Goal: Navigation & Orientation: Find specific page/section

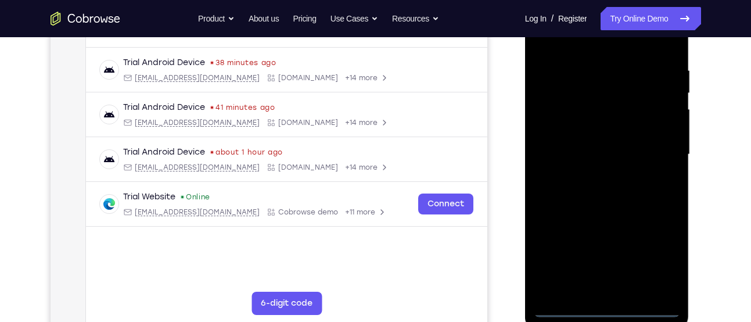
click at [608, 306] on div at bounding box center [607, 154] width 146 height 325
click at [660, 263] on div at bounding box center [607, 154] width 146 height 325
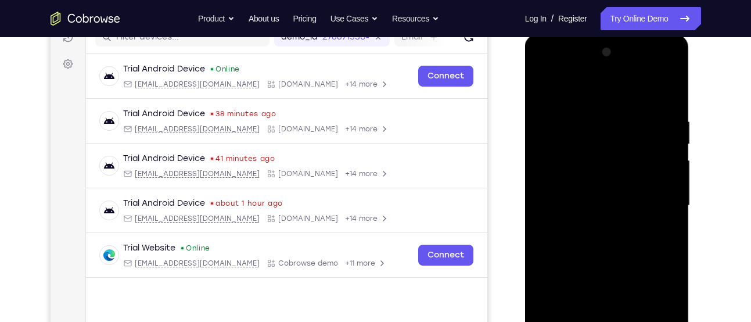
scroll to position [157, 0]
click at [549, 66] on div at bounding box center [607, 206] width 146 height 325
click at [656, 203] on div at bounding box center [607, 206] width 146 height 325
click at [594, 227] on div at bounding box center [607, 206] width 146 height 325
click at [604, 194] on div at bounding box center [607, 206] width 146 height 325
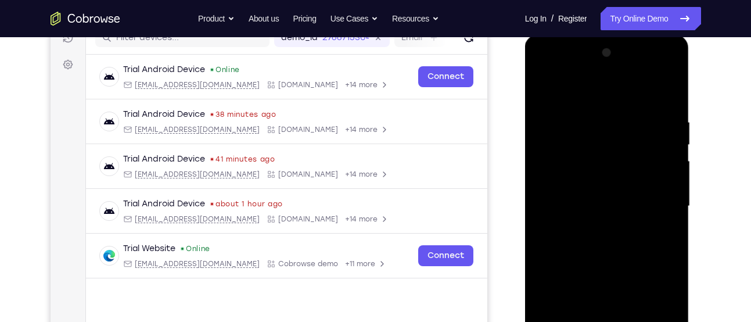
click at [604, 182] on div at bounding box center [607, 206] width 146 height 325
click at [609, 205] on div at bounding box center [607, 206] width 146 height 325
click at [613, 246] on div at bounding box center [607, 206] width 146 height 325
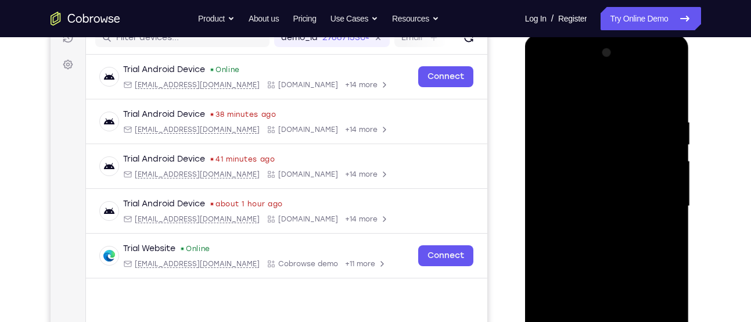
click at [613, 246] on div at bounding box center [607, 206] width 146 height 325
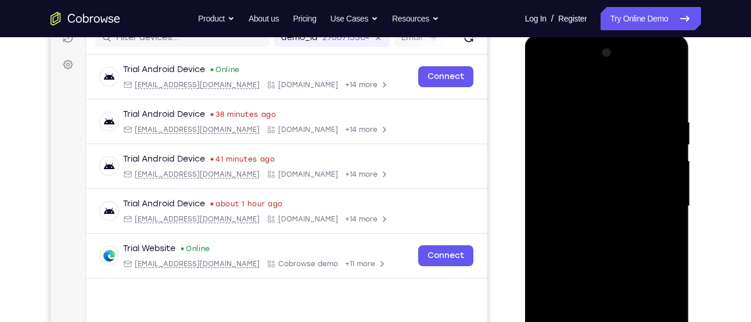
click at [613, 246] on div at bounding box center [607, 206] width 146 height 325
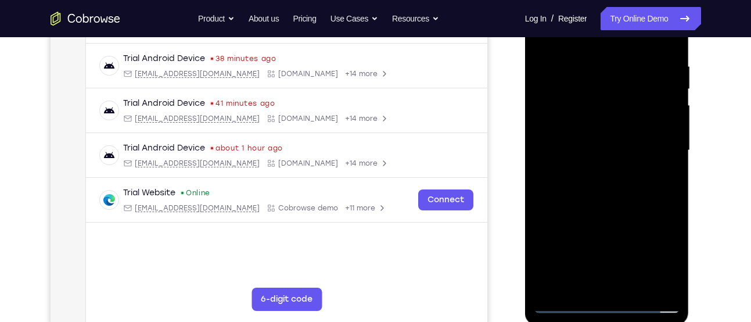
scroll to position [214, 0]
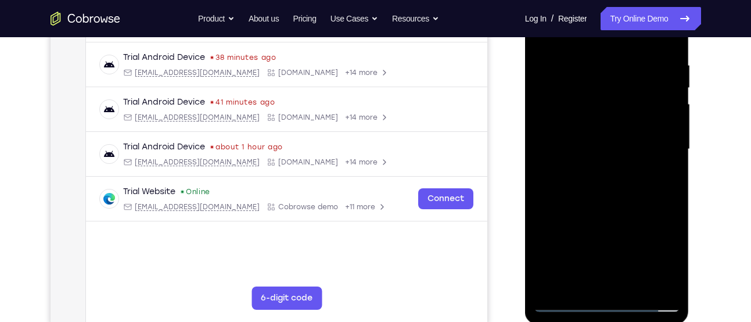
click at [613, 199] on div at bounding box center [607, 149] width 146 height 325
click at [638, 285] on div at bounding box center [607, 149] width 146 height 325
click at [601, 209] on div at bounding box center [607, 149] width 146 height 325
drag, startPoint x: 620, startPoint y: 166, endPoint x: 618, endPoint y: 130, distance: 35.5
click at [618, 130] on div at bounding box center [607, 149] width 146 height 325
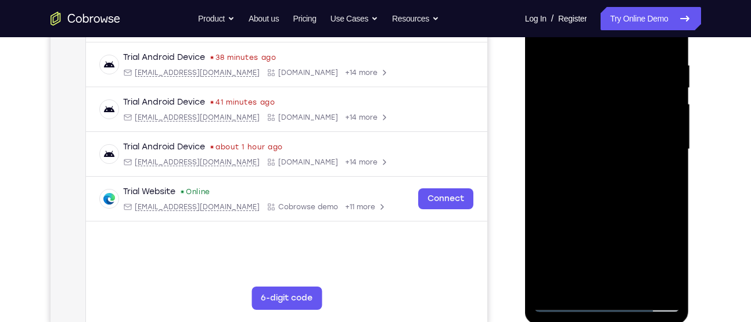
drag, startPoint x: 617, startPoint y: 202, endPoint x: 605, endPoint y: 144, distance: 58.8
click at [605, 144] on div at bounding box center [607, 149] width 146 height 325
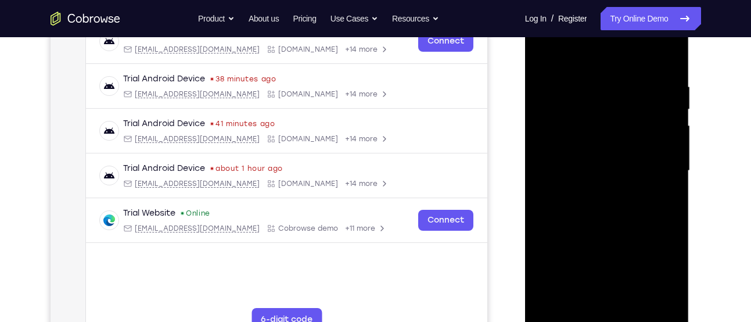
scroll to position [192, 0]
click at [547, 52] on div at bounding box center [607, 171] width 146 height 325
click at [592, 81] on div at bounding box center [607, 171] width 146 height 325
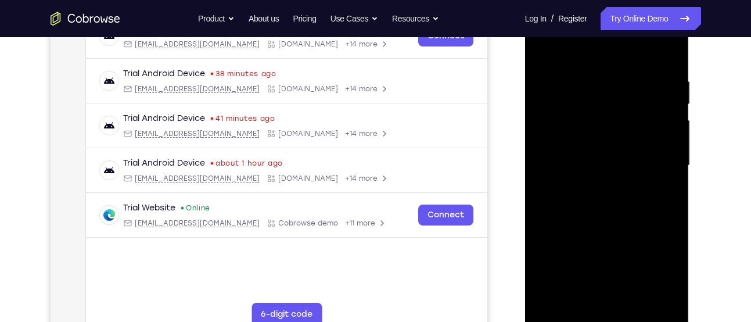
scroll to position [197, 0]
click at [660, 173] on div at bounding box center [607, 165] width 146 height 325
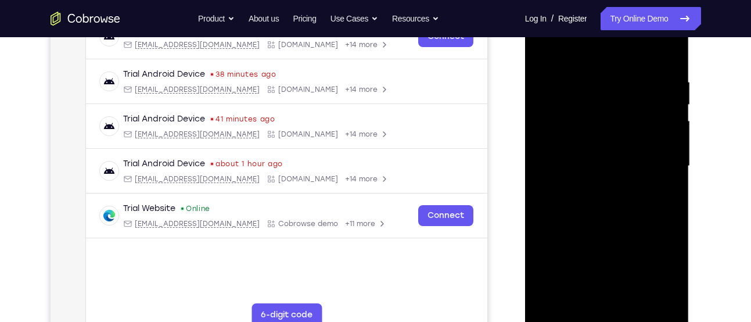
click at [660, 173] on div at bounding box center [607, 165] width 146 height 325
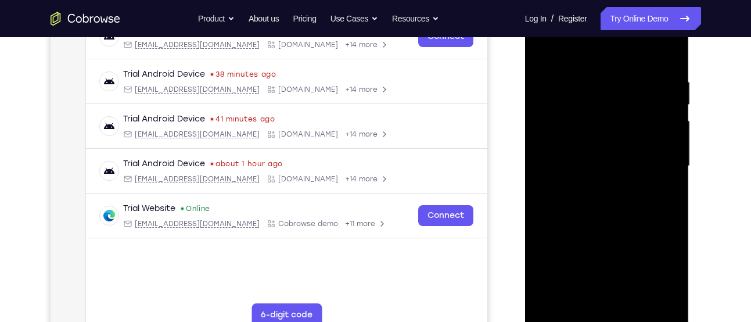
click at [660, 173] on div at bounding box center [607, 165] width 146 height 325
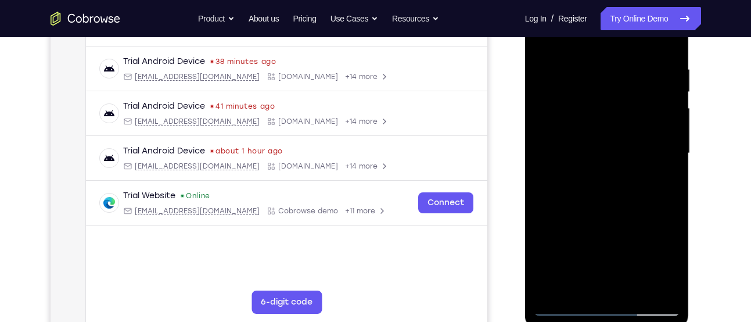
scroll to position [211, 0]
click at [660, 173] on div at bounding box center [607, 152] width 146 height 325
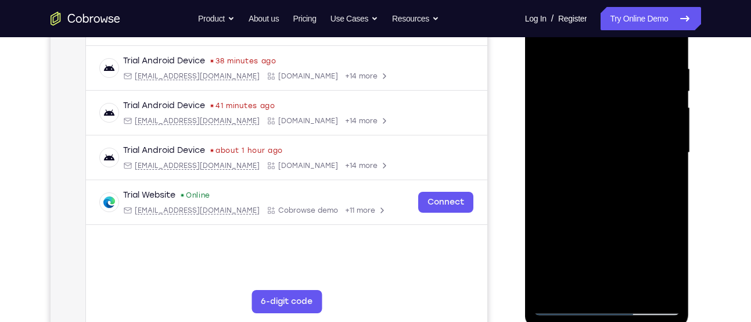
click at [660, 173] on div at bounding box center [607, 152] width 146 height 325
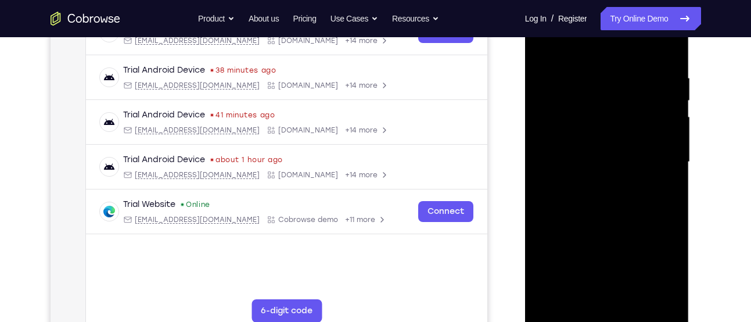
scroll to position [201, 0]
click at [660, 173] on div at bounding box center [607, 162] width 146 height 325
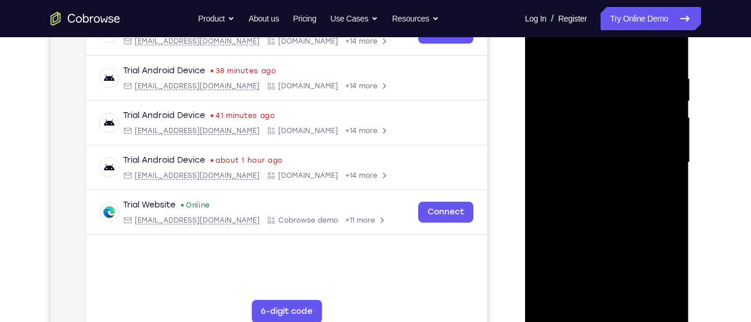
click at [660, 173] on div at bounding box center [607, 162] width 146 height 325
drag, startPoint x: 599, startPoint y: 188, endPoint x: 571, endPoint y: 197, distance: 30.1
click at [571, 197] on div at bounding box center [607, 162] width 146 height 325
drag, startPoint x: 586, startPoint y: 191, endPoint x: 509, endPoint y: 196, distance: 76.9
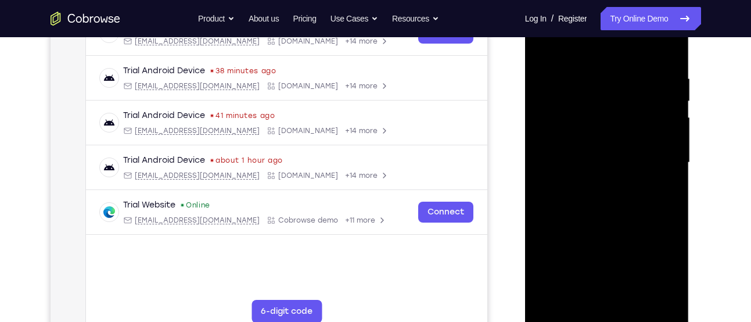
click at [525, 196] on html "Online web based iOS Simulators and Android Emulators. Run iPhone, iPad, Mobile…" at bounding box center [608, 165] width 166 height 349
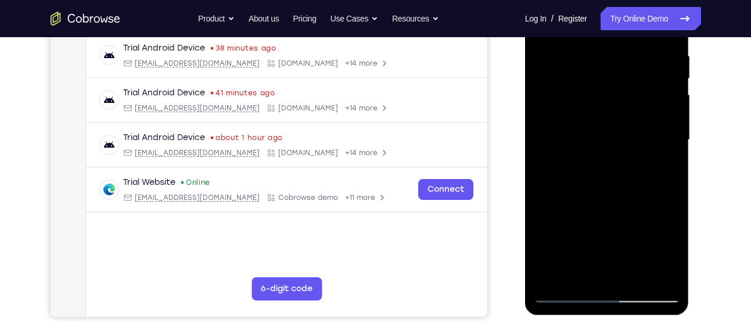
drag, startPoint x: 645, startPoint y: 155, endPoint x: 531, endPoint y: 213, distance: 128.6
click at [531, 213] on div at bounding box center [607, 142] width 164 height 346
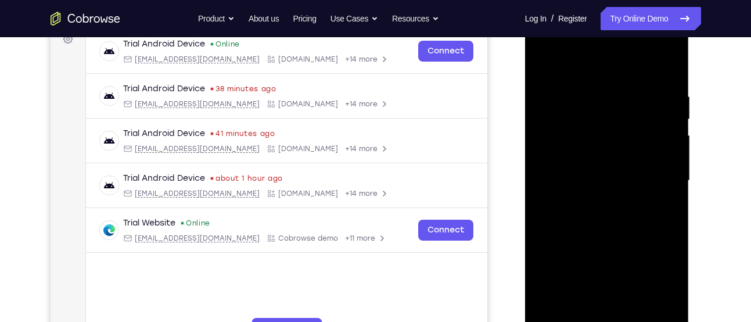
scroll to position [182, 0]
click at [670, 172] on div at bounding box center [607, 181] width 146 height 325
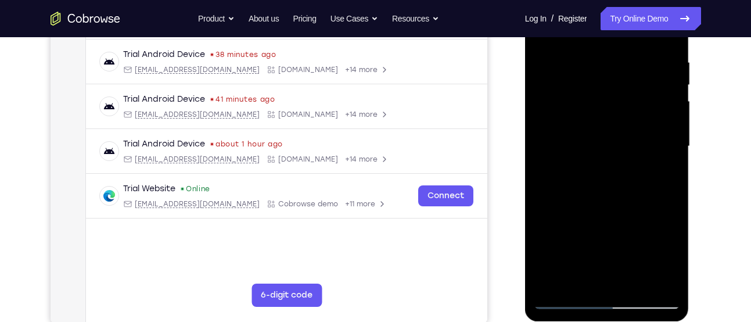
scroll to position [218, 0]
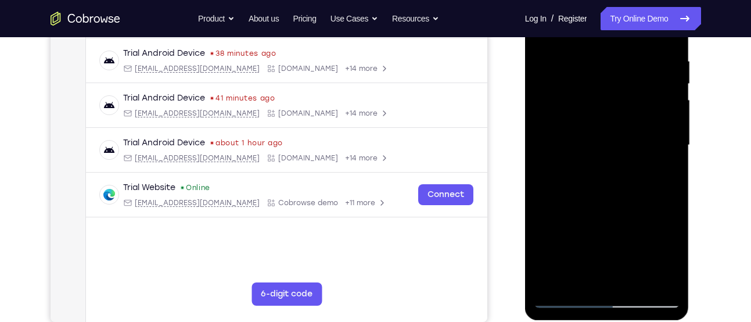
click at [670, 172] on div at bounding box center [607, 145] width 146 height 325
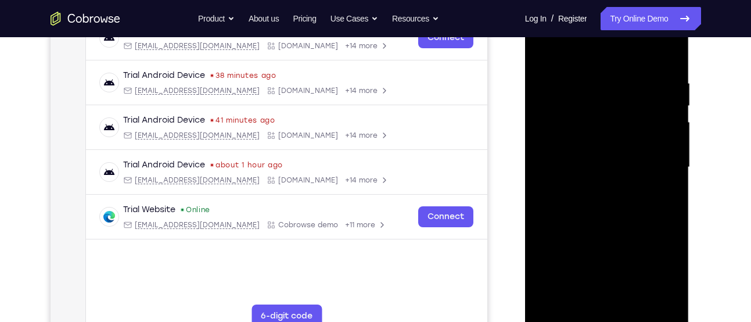
scroll to position [196, 0]
click at [670, 172] on div at bounding box center [607, 167] width 146 height 325
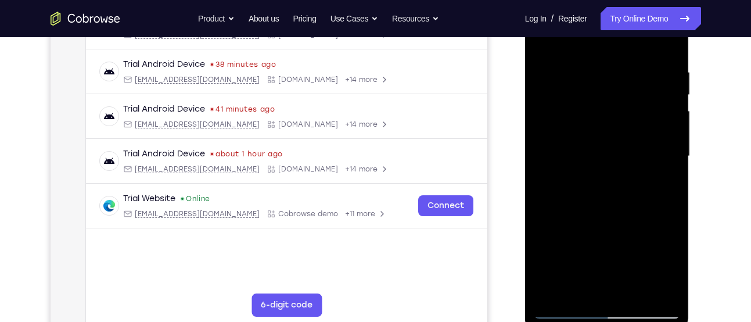
scroll to position [212, 0]
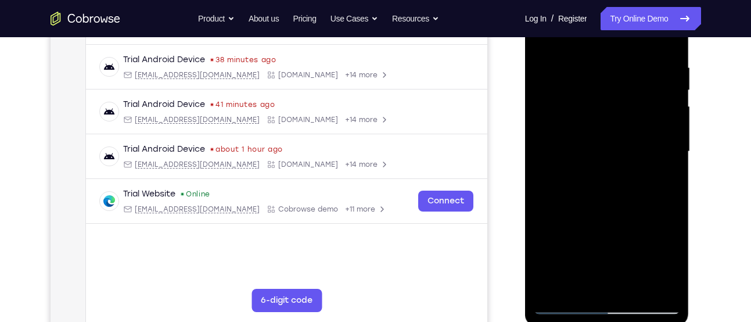
click at [670, 172] on div at bounding box center [607, 151] width 146 height 325
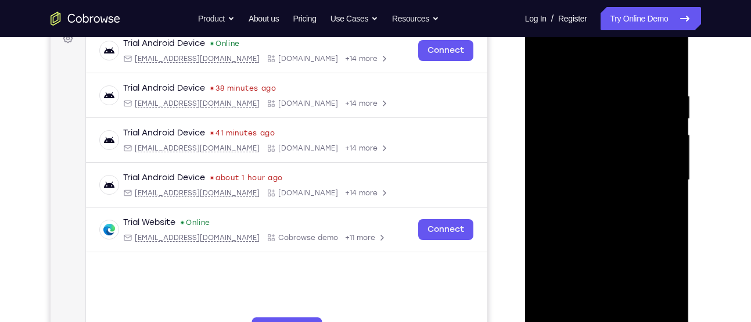
scroll to position [182, 0]
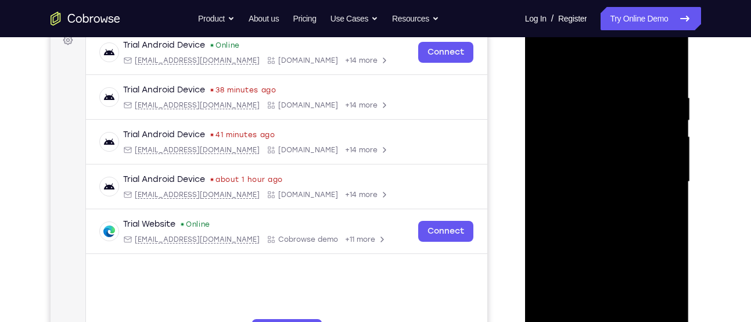
click at [667, 69] on div at bounding box center [607, 181] width 146 height 325
drag, startPoint x: 602, startPoint y: 93, endPoint x: 627, endPoint y: 286, distance: 195.0
click at [627, 286] on div at bounding box center [607, 181] width 146 height 325
drag, startPoint x: 617, startPoint y: 175, endPoint x: 615, endPoint y: 130, distance: 45.9
click at [615, 130] on div at bounding box center [607, 181] width 146 height 325
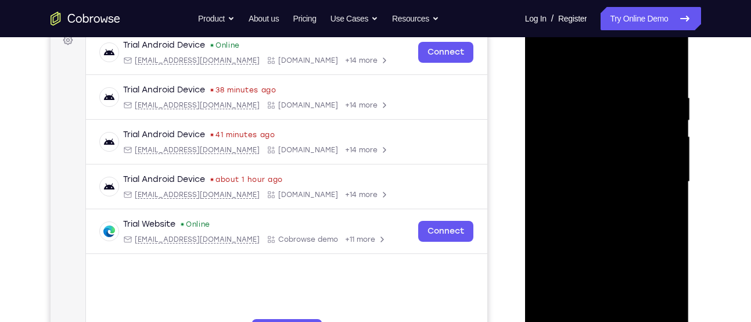
drag, startPoint x: 635, startPoint y: 174, endPoint x: 631, endPoint y: 109, distance: 65.2
click at [631, 109] on div at bounding box center [607, 181] width 146 height 325
drag, startPoint x: 625, startPoint y: 234, endPoint x: 607, endPoint y: 117, distance: 118.1
click at [607, 117] on div at bounding box center [607, 181] width 146 height 325
drag, startPoint x: 628, startPoint y: 200, endPoint x: 602, endPoint y: 110, distance: 93.7
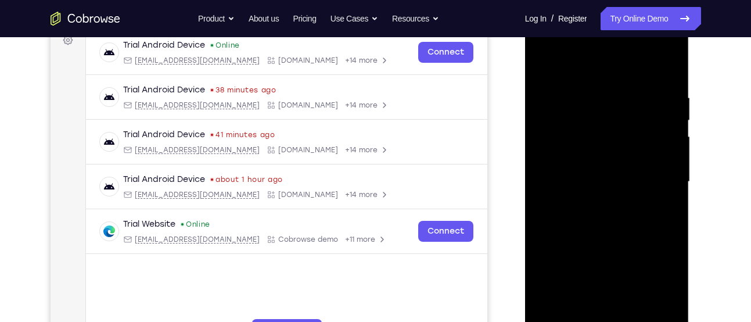
click at [602, 110] on div at bounding box center [607, 181] width 146 height 325
click at [673, 186] on div at bounding box center [607, 181] width 146 height 325
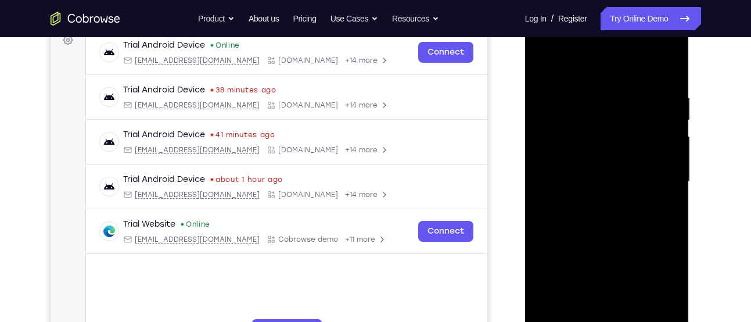
click at [673, 186] on div at bounding box center [607, 181] width 146 height 325
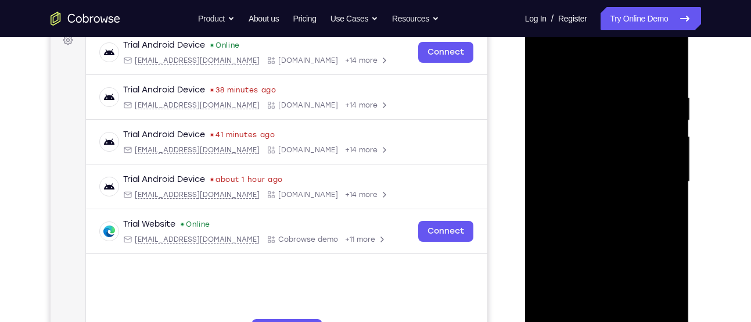
drag, startPoint x: 651, startPoint y: 215, endPoint x: 628, endPoint y: 106, distance: 112.0
click at [628, 106] on div at bounding box center [607, 181] width 146 height 325
drag, startPoint x: 592, startPoint y: 162, endPoint x: 581, endPoint y: 85, distance: 78.1
click at [581, 85] on div at bounding box center [607, 181] width 146 height 325
drag, startPoint x: 612, startPoint y: 219, endPoint x: 605, endPoint y: 99, distance: 120.4
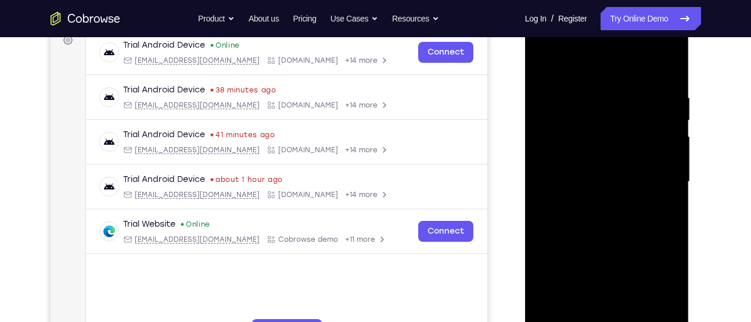
click at [605, 99] on div at bounding box center [607, 181] width 146 height 325
drag, startPoint x: 615, startPoint y: 161, endPoint x: 608, endPoint y: 99, distance: 63.2
click at [608, 99] on div at bounding box center [607, 181] width 146 height 325
drag, startPoint x: 627, startPoint y: 191, endPoint x: 608, endPoint y: 102, distance: 91.0
click at [608, 102] on div at bounding box center [607, 181] width 146 height 325
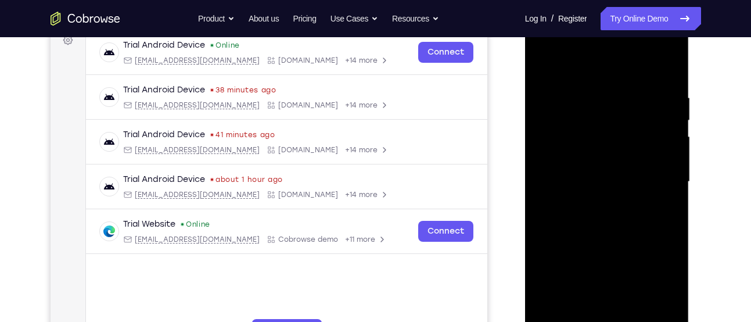
drag, startPoint x: 610, startPoint y: 185, endPoint x: 608, endPoint y: 98, distance: 87.2
click at [608, 98] on div at bounding box center [607, 181] width 146 height 325
click at [673, 142] on div at bounding box center [607, 181] width 146 height 325
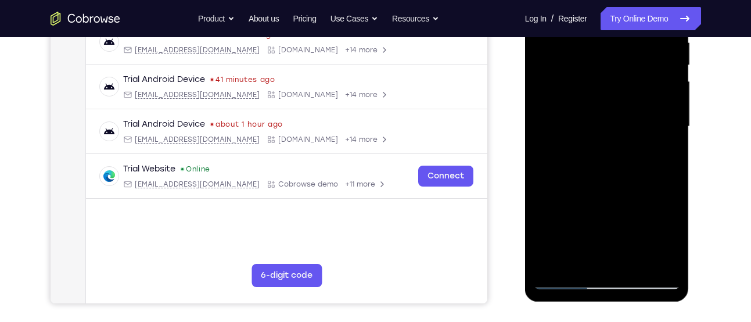
scroll to position [244, 0]
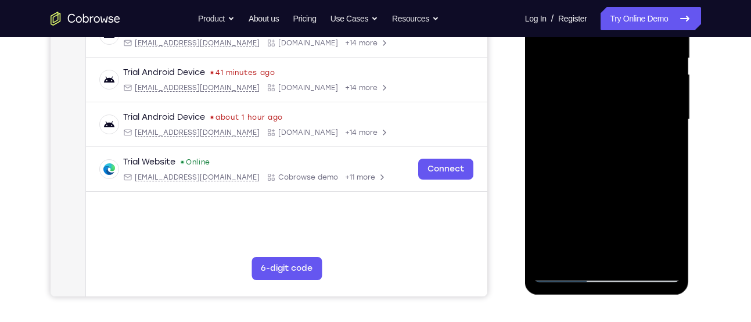
drag, startPoint x: 628, startPoint y: 111, endPoint x: 608, endPoint y: 78, distance: 38.4
click at [608, 78] on div at bounding box center [607, 119] width 146 height 325
click at [673, 123] on div at bounding box center [607, 119] width 146 height 325
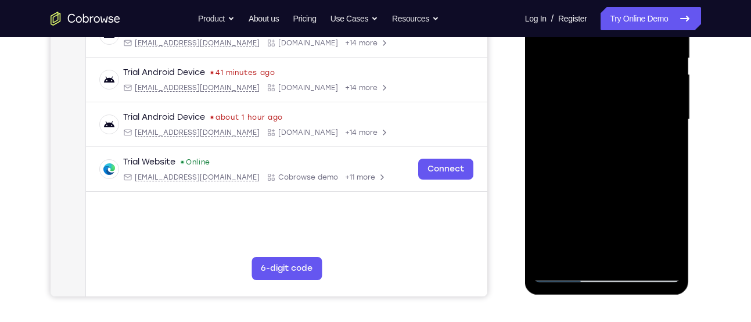
drag, startPoint x: 637, startPoint y: 157, endPoint x: 608, endPoint y: 63, distance: 98.3
click at [608, 63] on div at bounding box center [607, 119] width 146 height 325
click at [543, 139] on div at bounding box center [607, 119] width 146 height 325
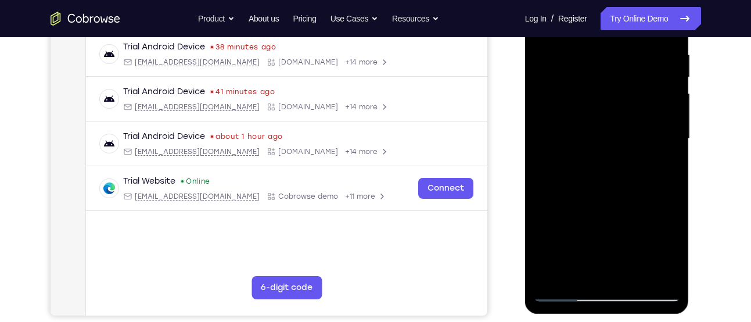
scroll to position [219, 0]
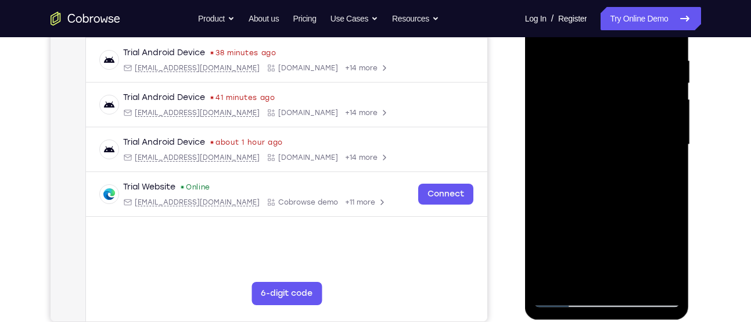
click at [673, 110] on div at bounding box center [607, 144] width 146 height 325
drag, startPoint x: 625, startPoint y: 120, endPoint x: 624, endPoint y: 236, distance: 116.2
click at [624, 236] on div at bounding box center [607, 144] width 146 height 325
click at [557, 136] on div at bounding box center [607, 144] width 146 height 325
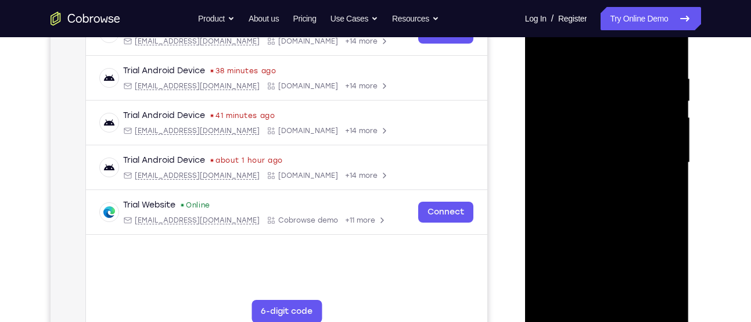
click at [657, 107] on div at bounding box center [607, 162] width 146 height 325
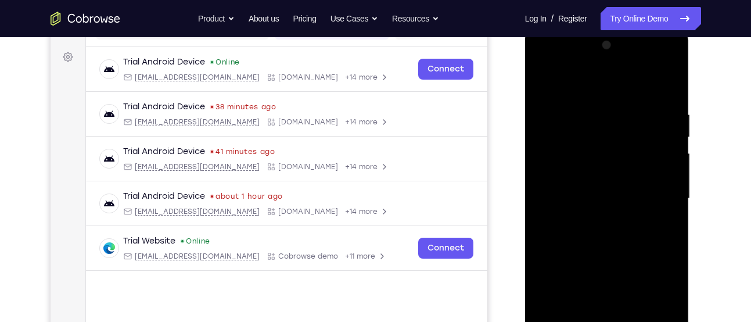
scroll to position [164, 0]
click at [540, 80] on div at bounding box center [607, 199] width 146 height 325
click at [655, 107] on div at bounding box center [607, 199] width 146 height 325
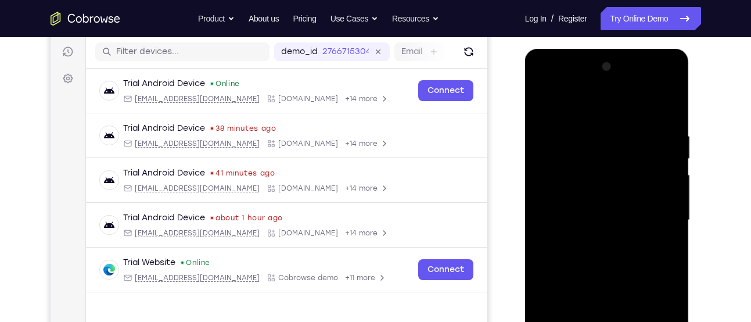
scroll to position [143, 0]
drag, startPoint x: 569, startPoint y: 135, endPoint x: 594, endPoint y: 321, distance: 187.0
click at [594, 321] on div at bounding box center [607, 220] width 146 height 325
click at [545, 103] on div at bounding box center [607, 220] width 146 height 325
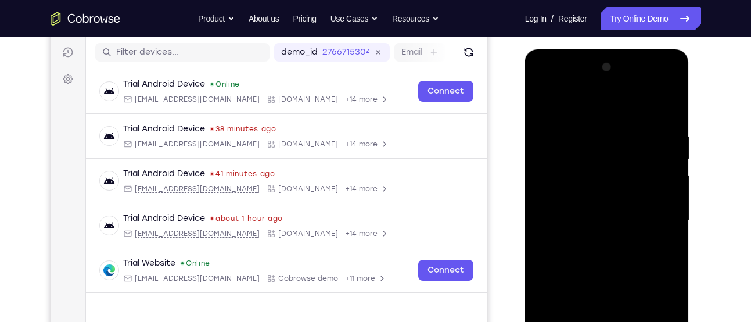
click at [637, 132] on div at bounding box center [607, 220] width 146 height 325
click at [666, 109] on div at bounding box center [607, 220] width 146 height 325
drag, startPoint x: 648, startPoint y: 202, endPoint x: 641, endPoint y: 132, distance: 70.0
click at [641, 132] on div at bounding box center [607, 220] width 146 height 325
drag, startPoint x: 618, startPoint y: 188, endPoint x: 622, endPoint y: 310, distance: 122.6
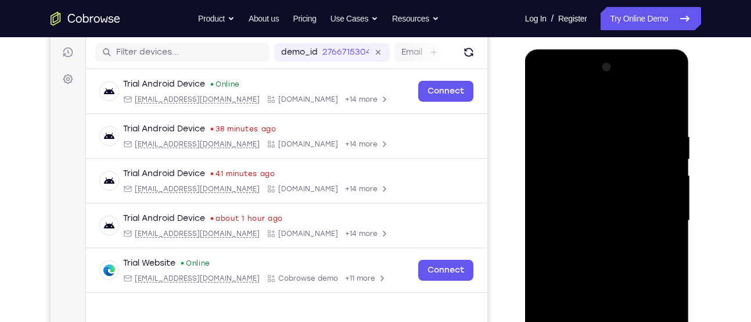
click at [622, 310] on div at bounding box center [607, 220] width 146 height 325
drag, startPoint x: 603, startPoint y: 159, endPoint x: 608, endPoint y: 328, distance: 168.5
click at [608, 321] on div at bounding box center [607, 220] width 146 height 325
drag, startPoint x: 610, startPoint y: 217, endPoint x: 606, endPoint y: 147, distance: 69.8
click at [606, 147] on div at bounding box center [607, 220] width 146 height 325
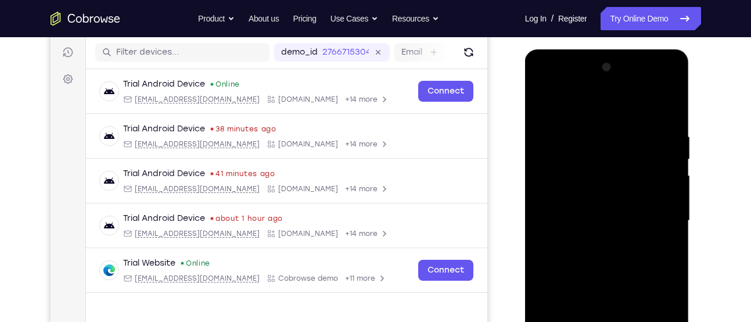
click at [673, 203] on div at bounding box center [607, 220] width 146 height 325
drag, startPoint x: 596, startPoint y: 146, endPoint x: 608, endPoint y: 288, distance: 142.2
click at [608, 288] on div at bounding box center [607, 220] width 146 height 325
drag, startPoint x: 610, startPoint y: 162, endPoint x: 659, endPoint y: 347, distance: 190.9
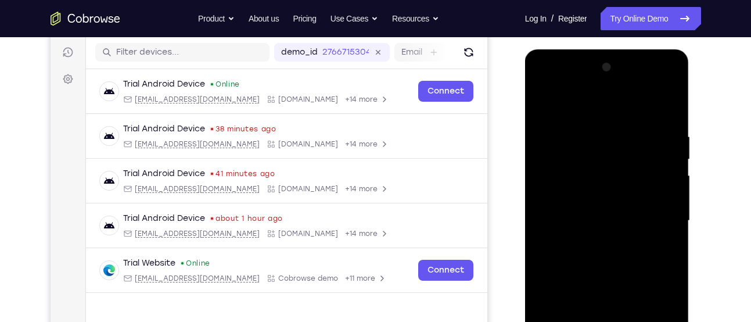
click at [659, 321] on div at bounding box center [607, 220] width 146 height 325
drag, startPoint x: 659, startPoint y: 132, endPoint x: 571, endPoint y: 143, distance: 88.3
click at [571, 143] on div at bounding box center [607, 220] width 146 height 325
drag, startPoint x: 653, startPoint y: 143, endPoint x: 574, endPoint y: 143, distance: 79.6
click at [574, 143] on div at bounding box center [607, 220] width 146 height 325
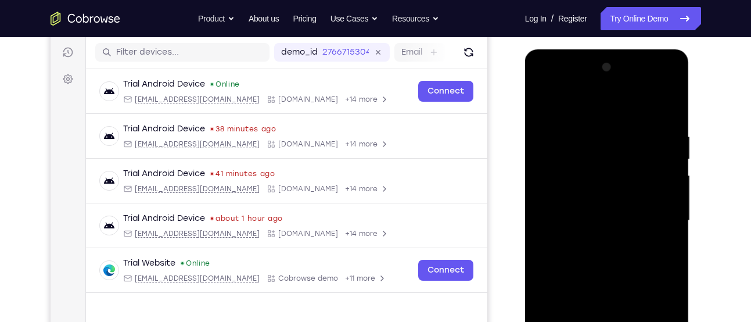
drag, startPoint x: 652, startPoint y: 142, endPoint x: 561, endPoint y: 154, distance: 91.9
click at [561, 154] on div at bounding box center [607, 220] width 146 height 325
drag, startPoint x: 666, startPoint y: 141, endPoint x: 573, endPoint y: 139, distance: 92.4
click at [573, 139] on div at bounding box center [607, 220] width 146 height 325
drag, startPoint x: 663, startPoint y: 136, endPoint x: 573, endPoint y: 139, distance: 89.5
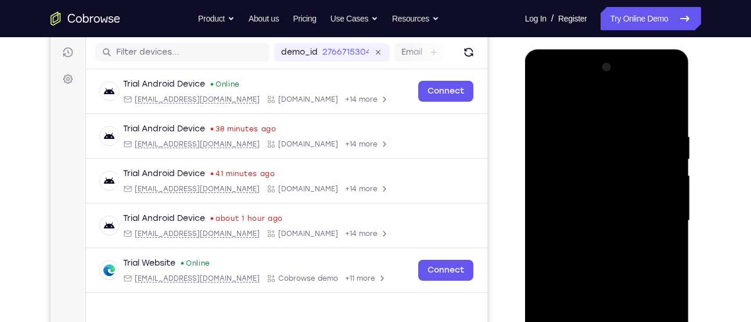
click at [573, 139] on div at bounding box center [607, 220] width 146 height 325
drag, startPoint x: 652, startPoint y: 121, endPoint x: 559, endPoint y: 131, distance: 92.9
click at [559, 131] on div at bounding box center [607, 220] width 146 height 325
drag, startPoint x: 646, startPoint y: 129, endPoint x: 541, endPoint y: 139, distance: 106.2
click at [541, 139] on div at bounding box center [607, 220] width 146 height 325
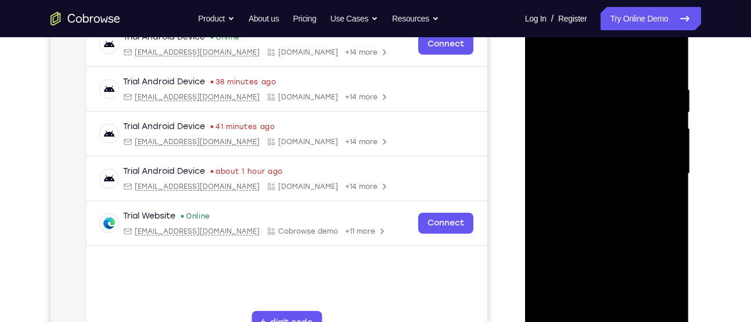
scroll to position [223, 0]
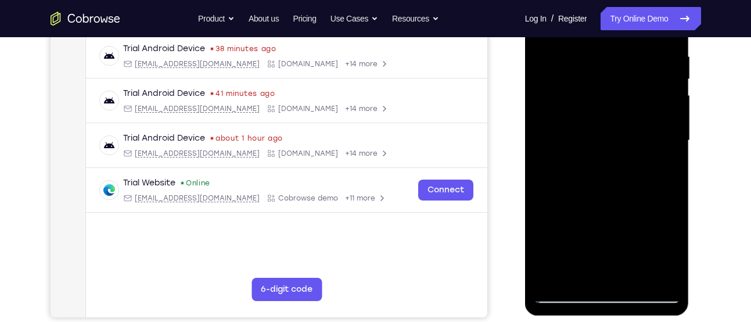
click at [578, 280] on div at bounding box center [607, 140] width 146 height 325
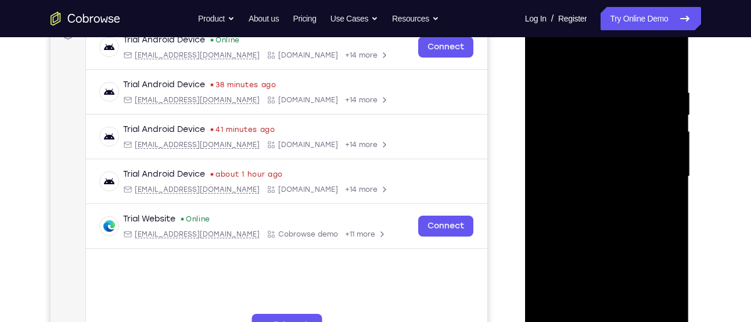
scroll to position [186, 0]
click at [595, 53] on div at bounding box center [607, 177] width 146 height 325
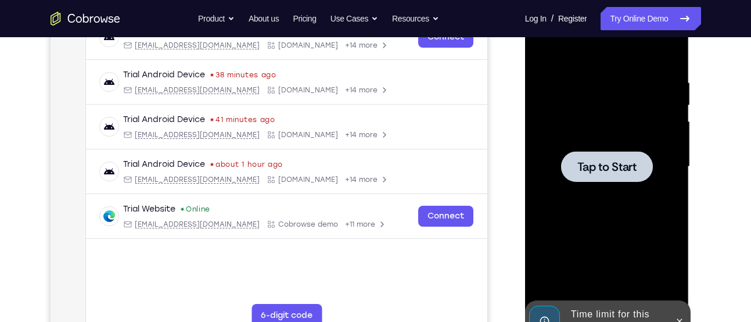
scroll to position [195, 0]
